Goal: Check status

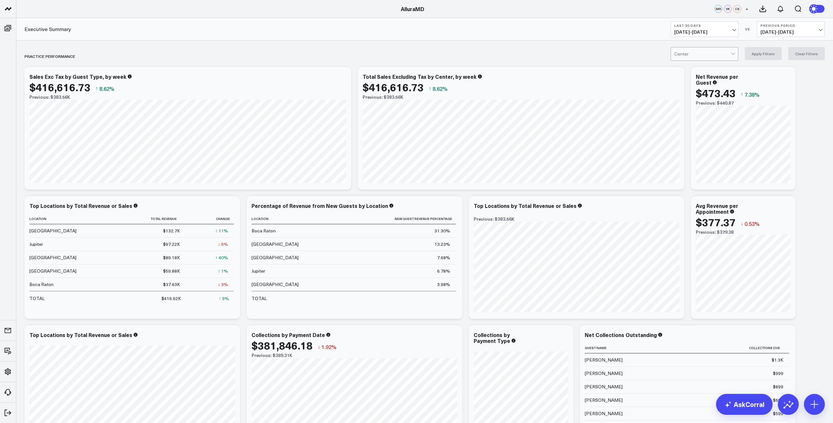
click at [714, 30] on span "[DATE] - [DATE]" at bounding box center [705, 31] width 61 height 5
click at [692, 168] on link "MTD" at bounding box center [704, 170] width 67 height 12
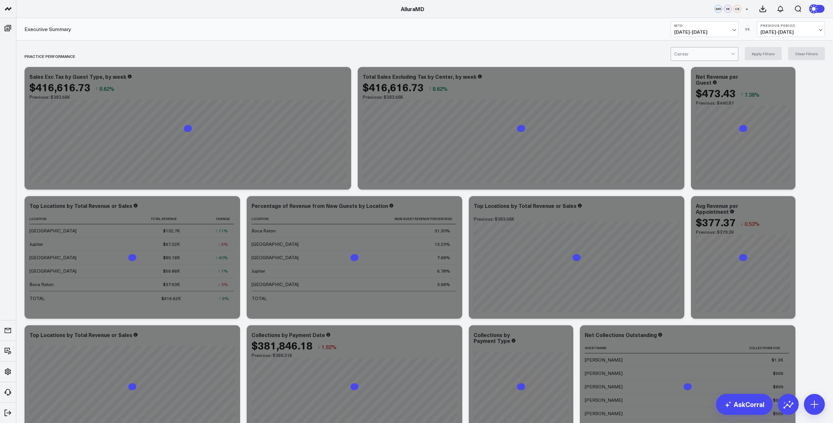
click at [804, 30] on span "[DATE] - [DATE]" at bounding box center [791, 31] width 61 height 5
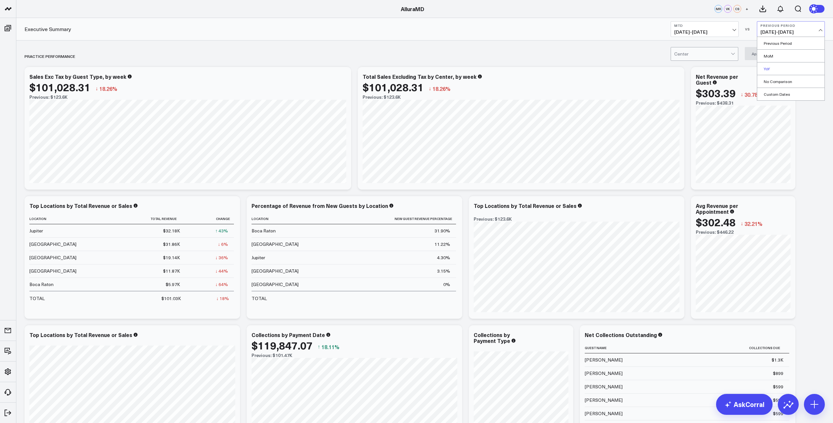
click at [777, 68] on link "YoY" at bounding box center [791, 68] width 67 height 12
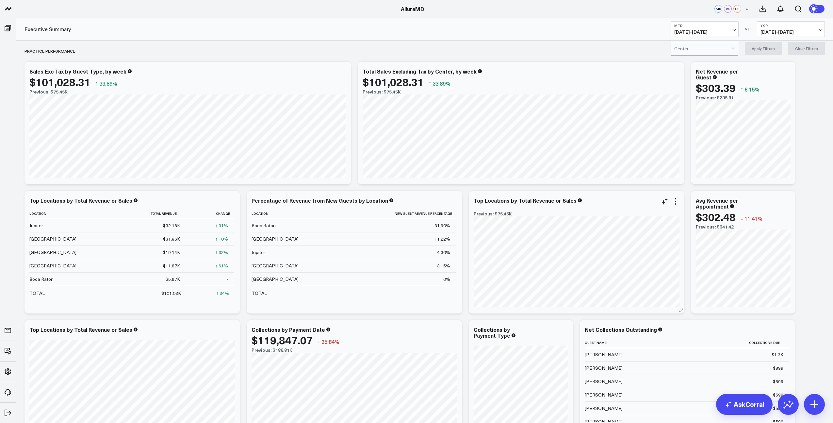
scroll to position [4, 0]
